Goal: Find contact information: Find contact information

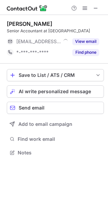
scroll to position [3, 3]
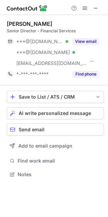
scroll to position [169, 108]
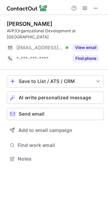
scroll to position [3, 3]
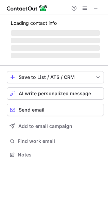
scroll to position [165, 108]
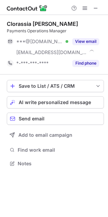
scroll to position [158, 108]
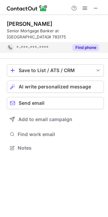
scroll to position [143, 108]
click at [80, 57] on div "Connie Russell Senior Mortgage Banker at Dart Bank, NMLS# 783175 *-***-***-****…" at bounding box center [55, 37] width 97 height 44
click at [84, 47] on button "Find phone" at bounding box center [85, 47] width 27 height 7
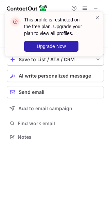
scroll to position [132, 108]
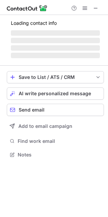
scroll to position [165, 108]
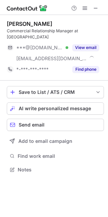
scroll to position [158, 108]
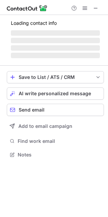
scroll to position [158, 108]
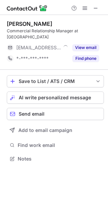
scroll to position [3, 3]
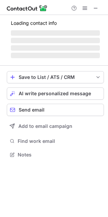
scroll to position [158, 108]
